Goal: Transaction & Acquisition: Book appointment/travel/reservation

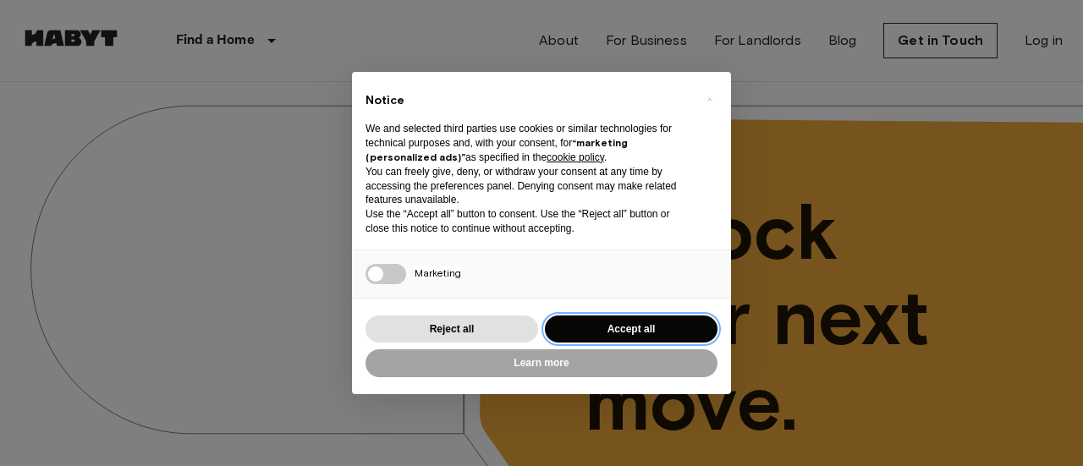
click at [625, 328] on button "Accept all" at bounding box center [631, 330] width 173 height 28
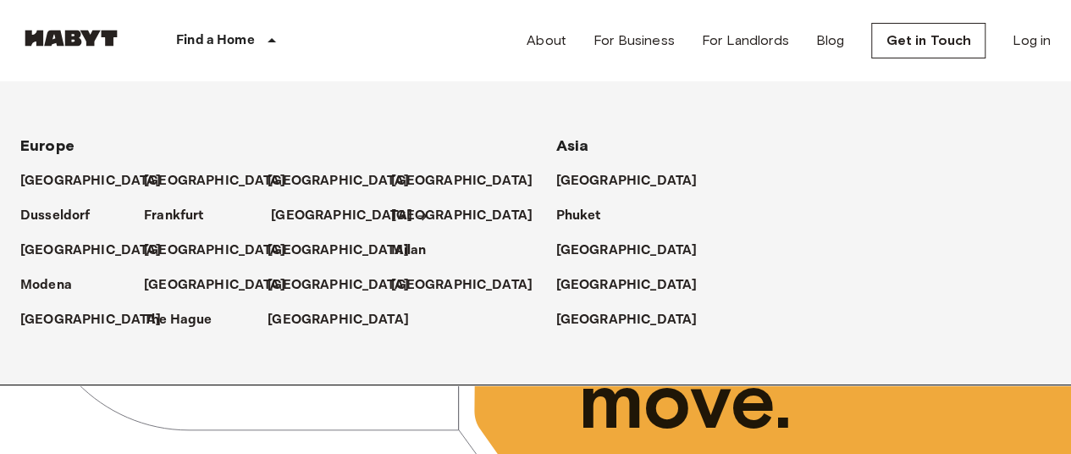
click at [276, 210] on p "[GEOGRAPHIC_DATA]" at bounding box center [341, 216] width 141 height 20
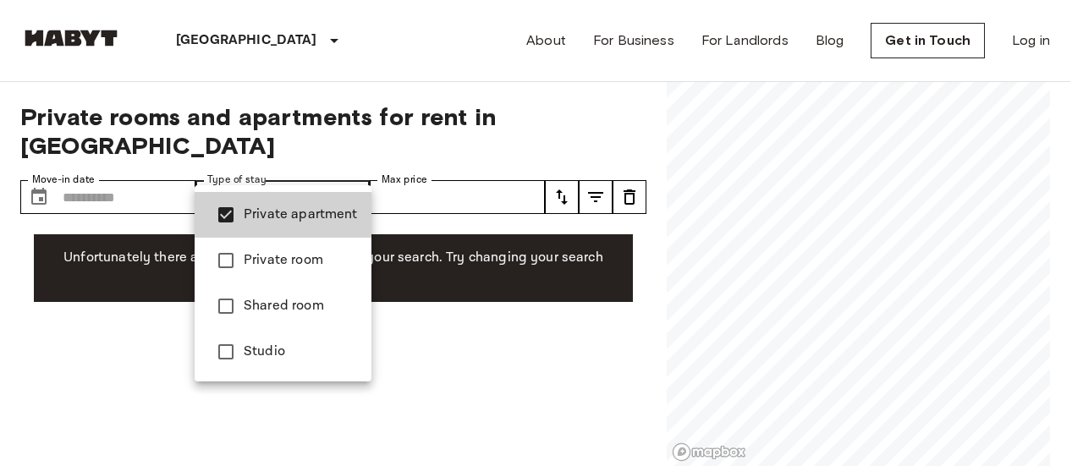
click at [463, 350] on div at bounding box center [541, 233] width 1083 height 466
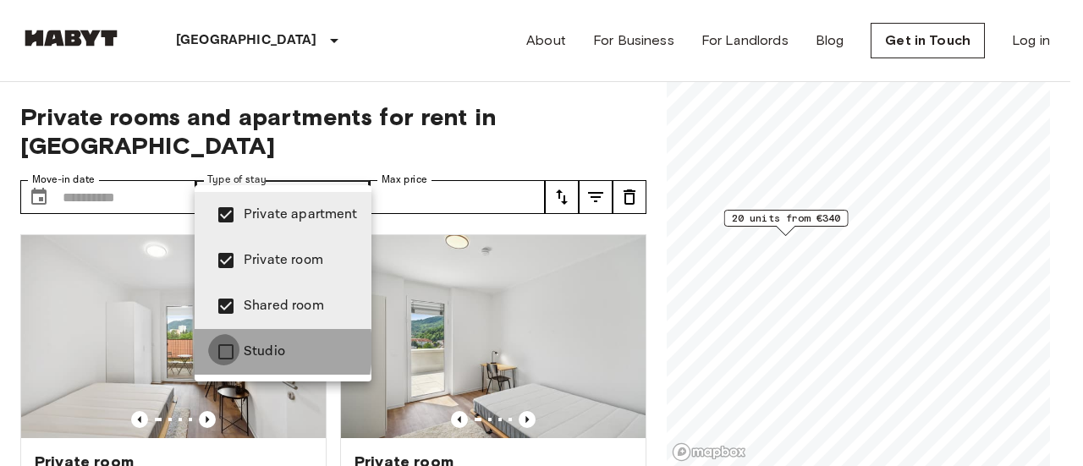
type input "**********"
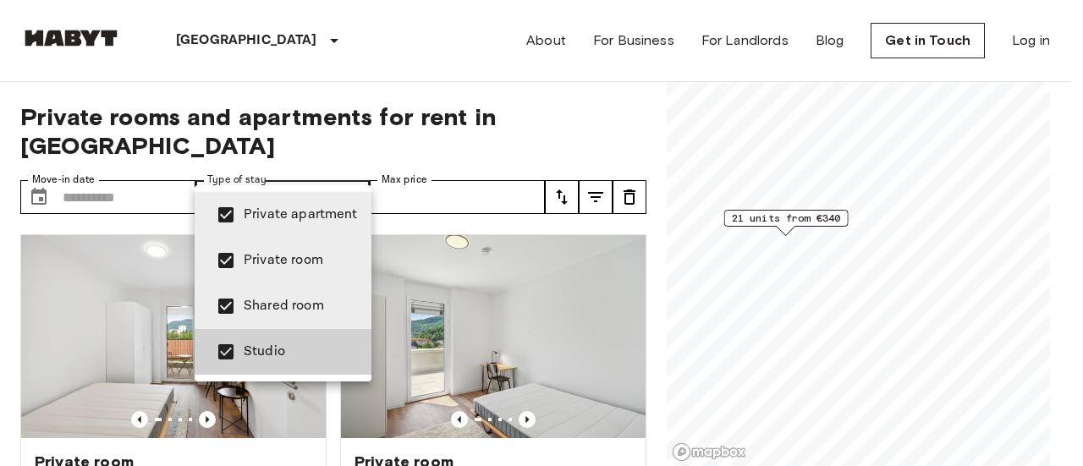
click at [514, 192] on div at bounding box center [541, 233] width 1083 height 466
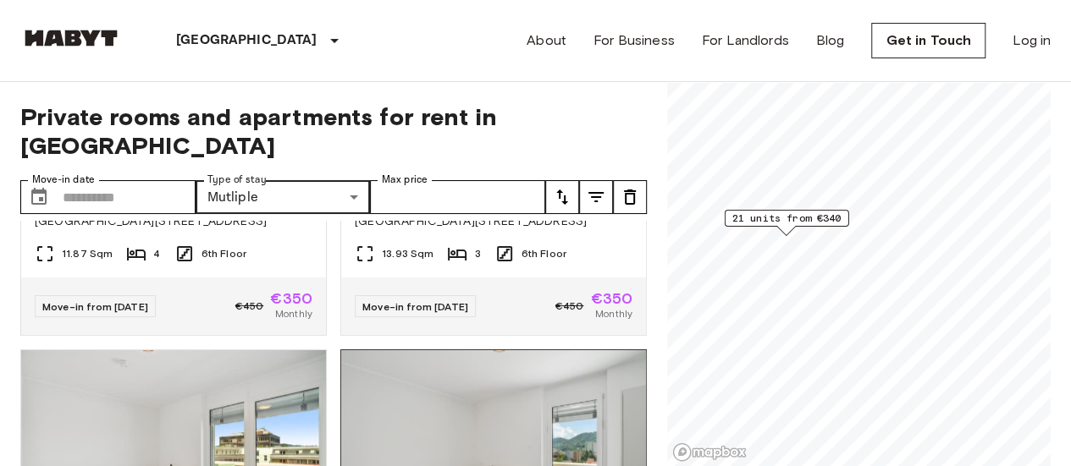
scroll to position [923, 0]
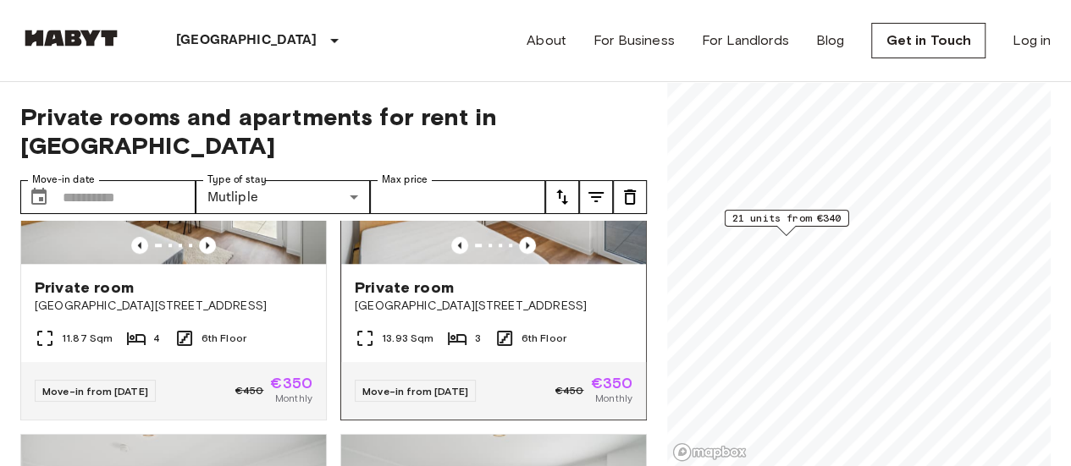
click at [534, 278] on div "Private room" at bounding box center [494, 288] width 278 height 20
